Goal: Information Seeking & Learning: Find contact information

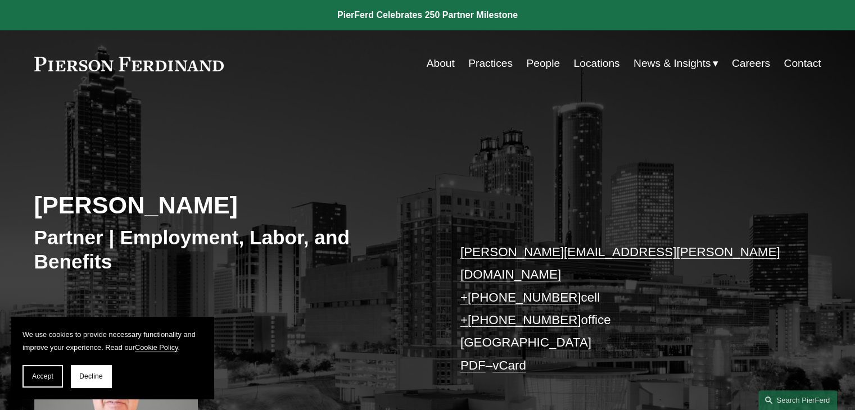
click at [587, 64] on link "Locations" at bounding box center [596, 63] width 46 height 21
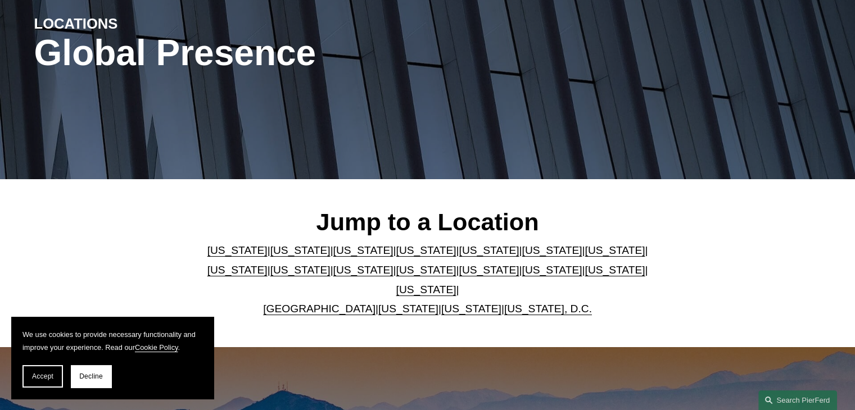
scroll to position [179, 0]
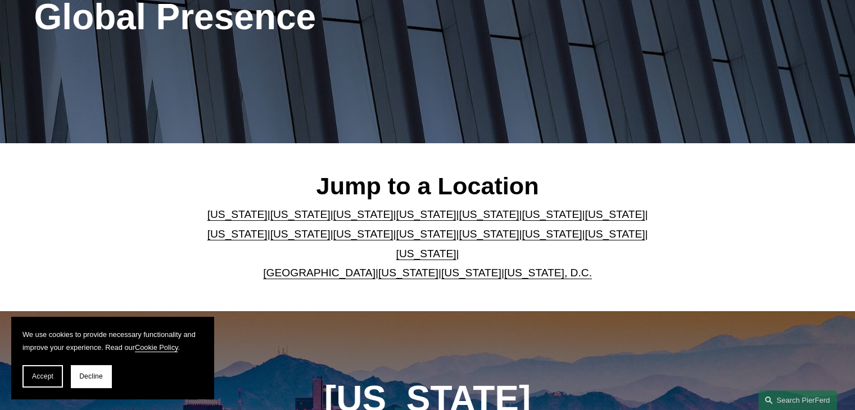
click at [510, 267] on link "Washington, D.C." at bounding box center [548, 273] width 88 height 12
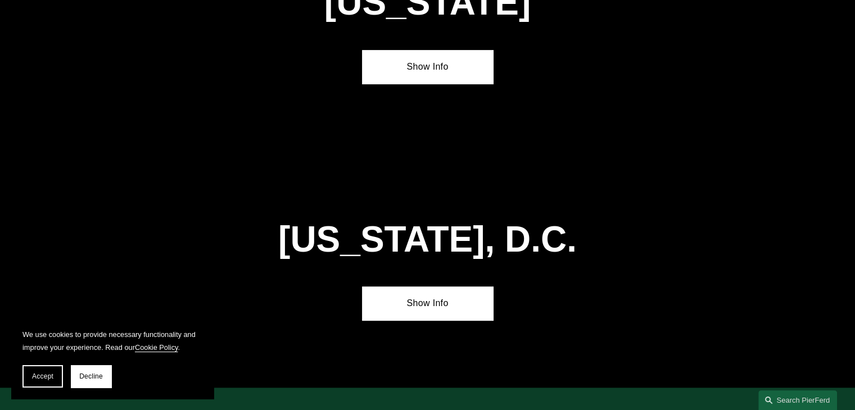
scroll to position [4744, 0]
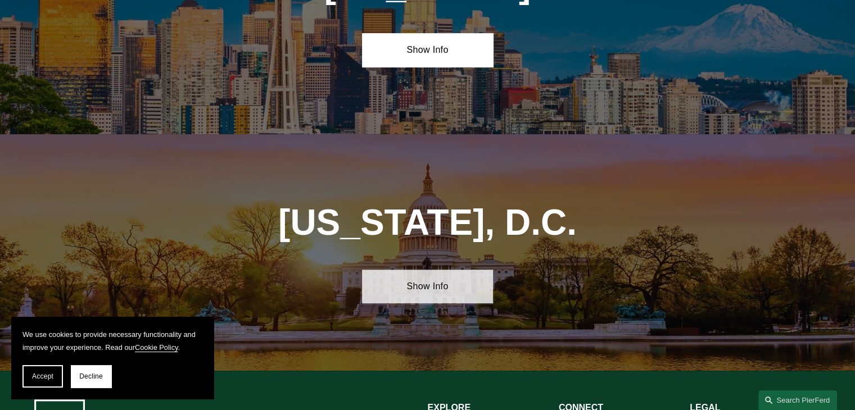
click at [432, 270] on link "Show Info" at bounding box center [427, 287] width 131 height 34
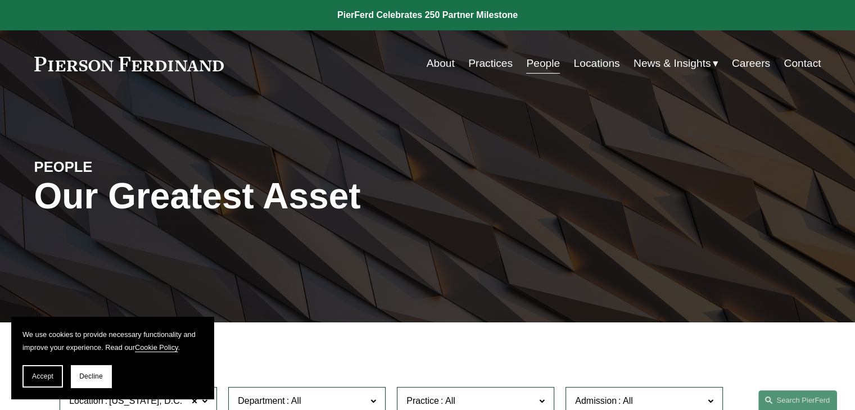
click at [479, 61] on link "Practices" at bounding box center [490, 63] width 44 height 21
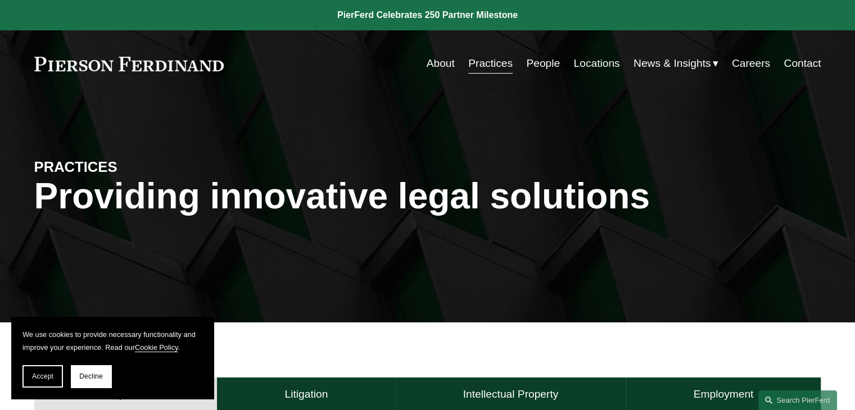
click at [541, 64] on link "People" at bounding box center [543, 63] width 34 height 21
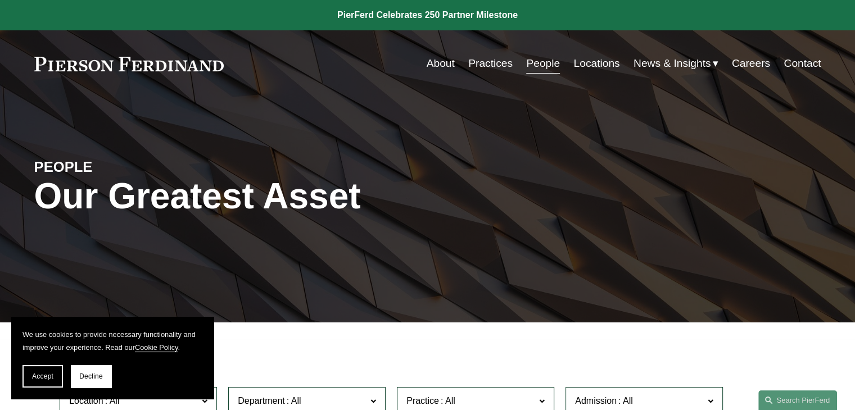
click at [495, 64] on link "Practices" at bounding box center [490, 63] width 44 height 21
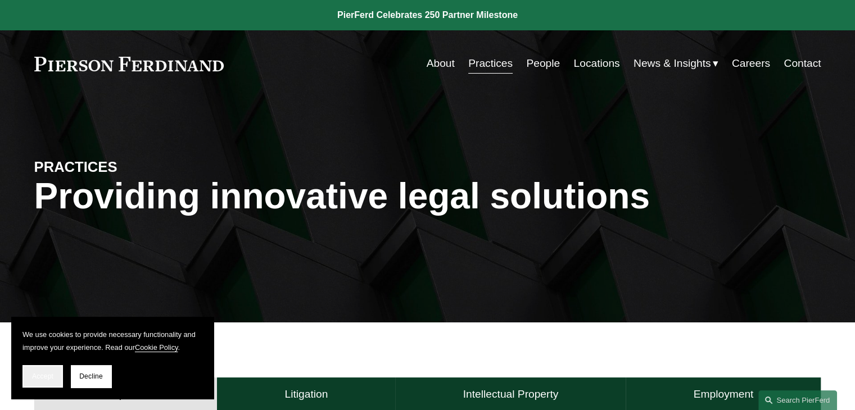
click at [45, 380] on button "Accept" at bounding box center [42, 376] width 40 height 22
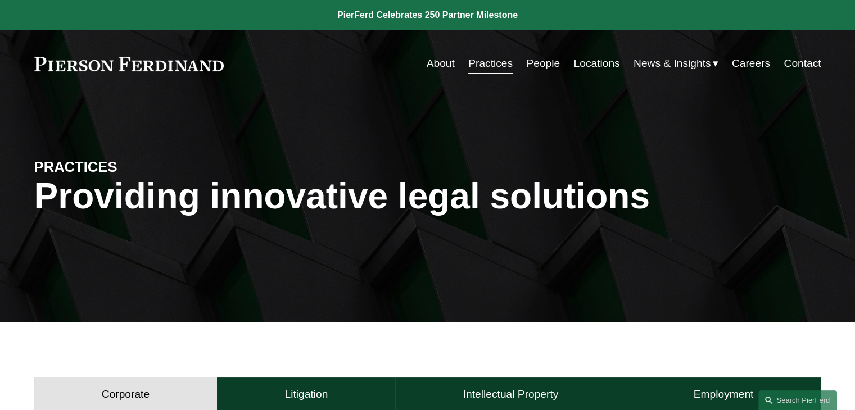
click at [593, 66] on link "Locations" at bounding box center [596, 63] width 46 height 21
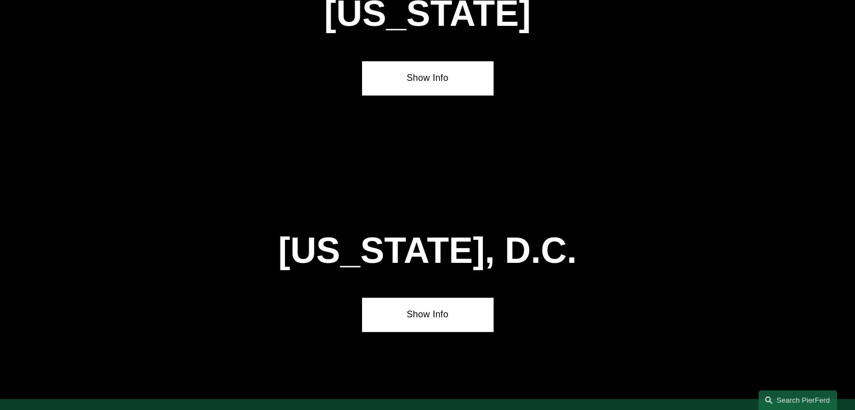
scroll to position [4704, 0]
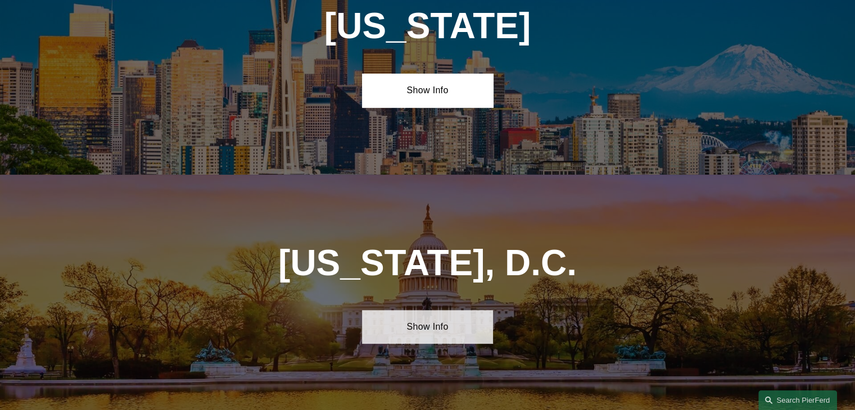
click at [416, 310] on link "Show Info" at bounding box center [427, 327] width 131 height 34
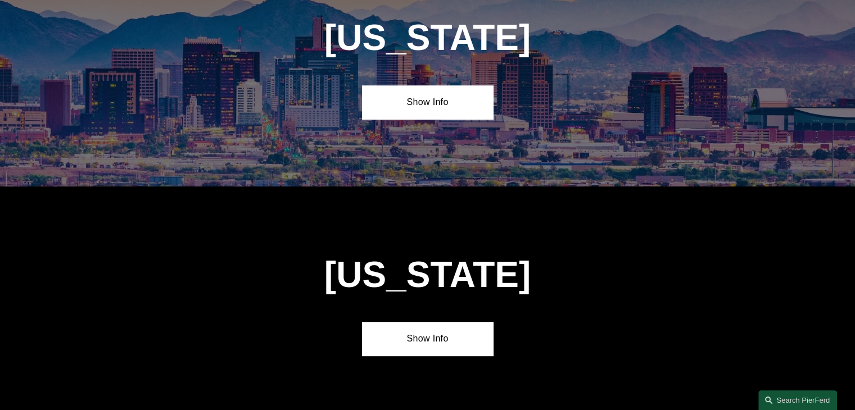
scroll to position [0, 0]
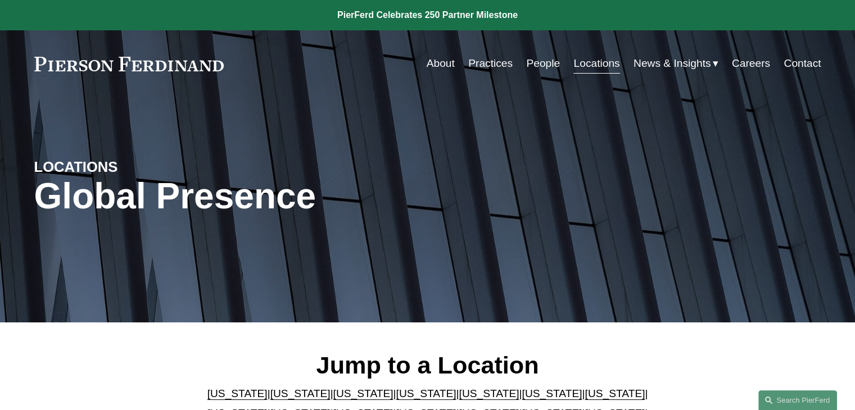
click at [535, 65] on link "People" at bounding box center [543, 63] width 34 height 21
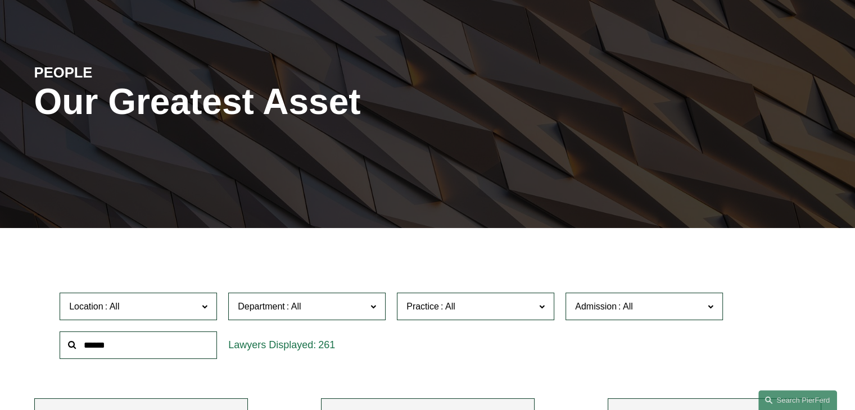
scroll to position [111, 0]
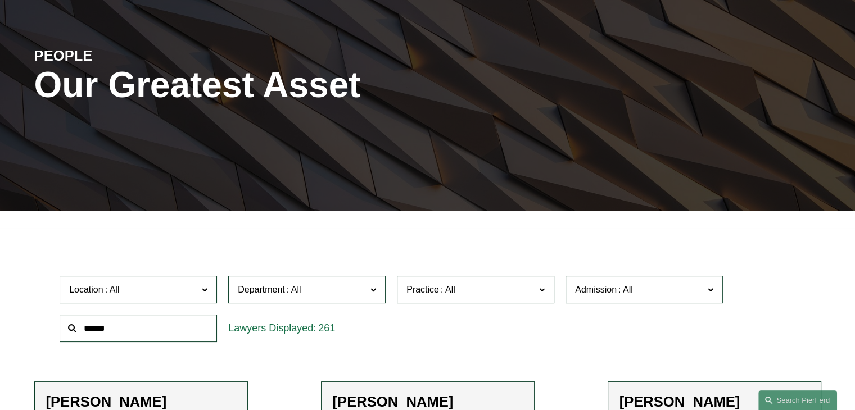
click at [542, 291] on span at bounding box center [542, 289] width 6 height 15
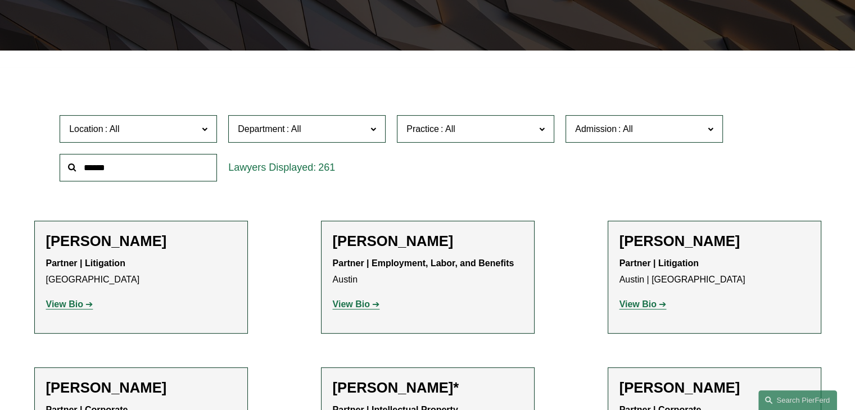
scroll to position [321, 0]
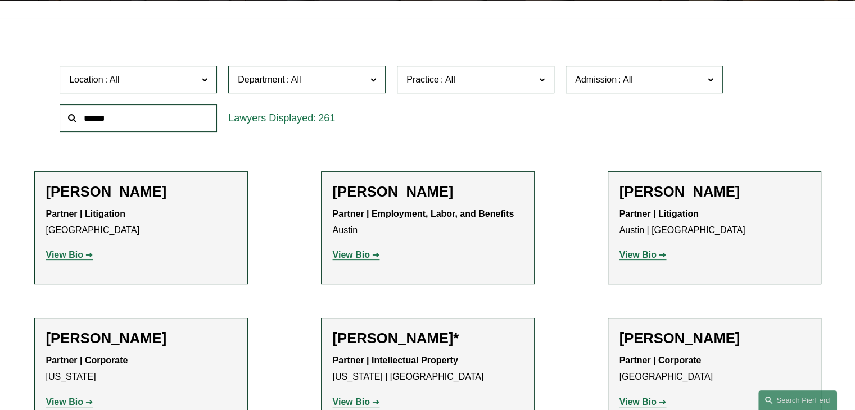
click at [0, 0] on ul "All Antitrust Counseling Appellate Arbitration and Mediation Banking and Financ…" at bounding box center [0, 0] width 0 height 0
drag, startPoint x: 554, startPoint y: 97, endPoint x: 554, endPoint y: 112, distance: 14.6
click at [0, 0] on ul "All Antitrust Counseling Appellate Arbitration and Mediation Banking and Financ…" at bounding box center [0, 0] width 0 height 0
click at [0, 0] on link "Commercial Litigation" at bounding box center [0, 0] width 0 height 0
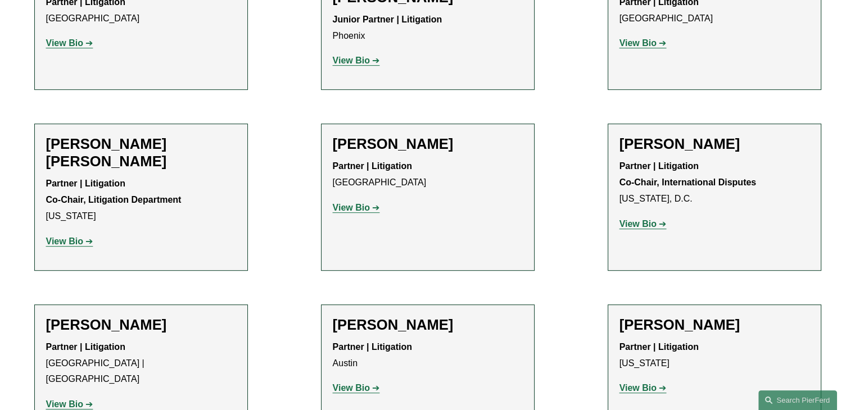
scroll to position [540, 0]
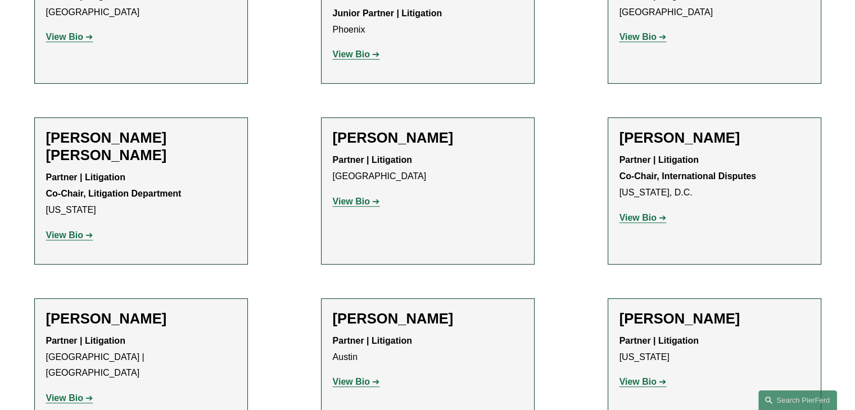
click at [352, 197] on strong "View Bio" at bounding box center [351, 202] width 37 height 10
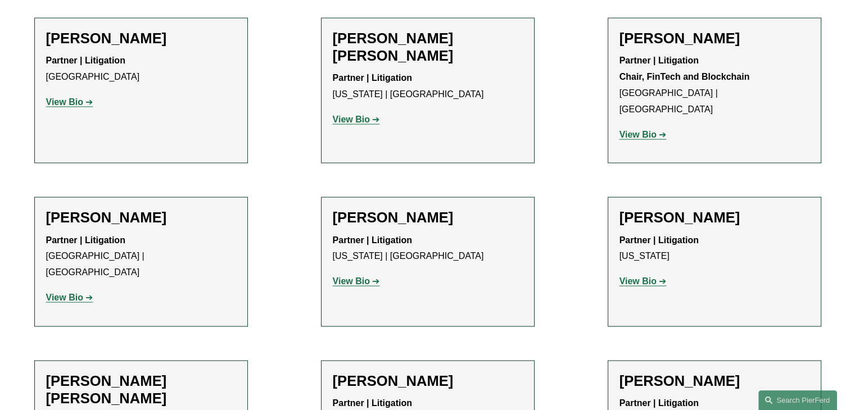
scroll to position [2271, 0]
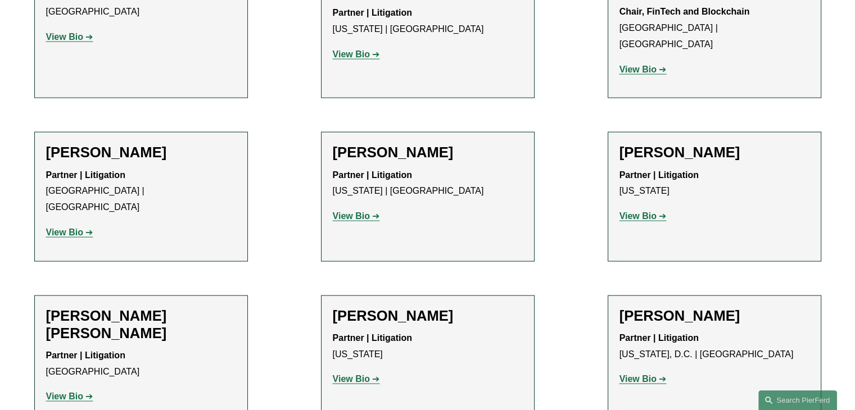
click at [623, 371] on p "View Bio" at bounding box center [714, 379] width 190 height 16
click at [627, 374] on strong "View Bio" at bounding box center [637, 379] width 37 height 10
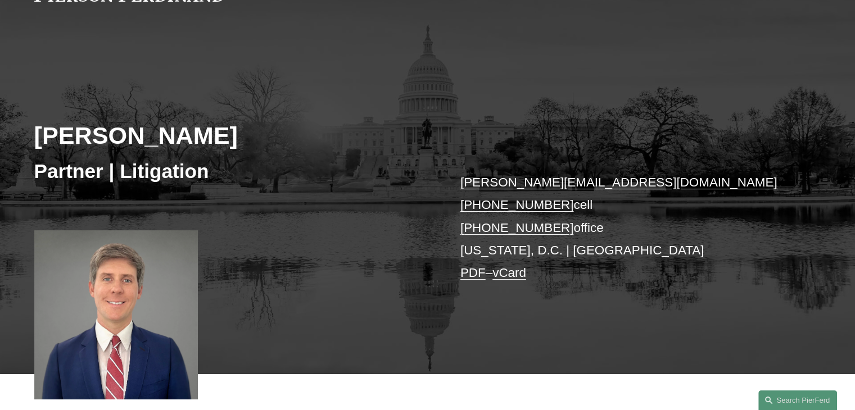
scroll to position [88, 0]
